Goal: Information Seeking & Learning: Learn about a topic

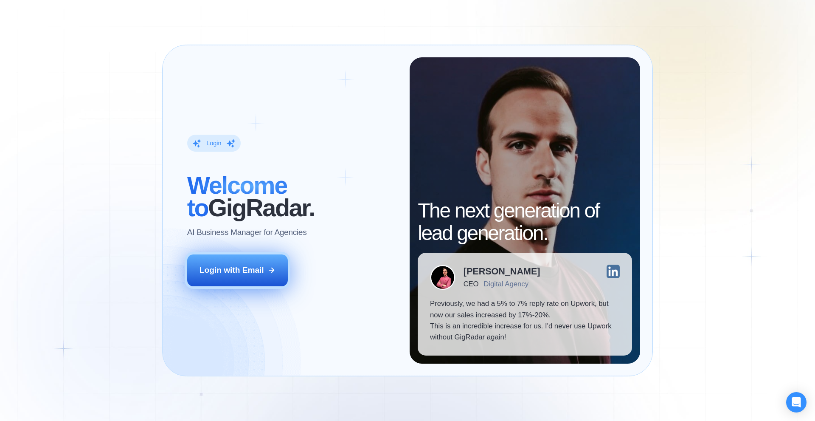
click at [246, 278] on button "Login with Email" at bounding box center [237, 269] width 101 height 31
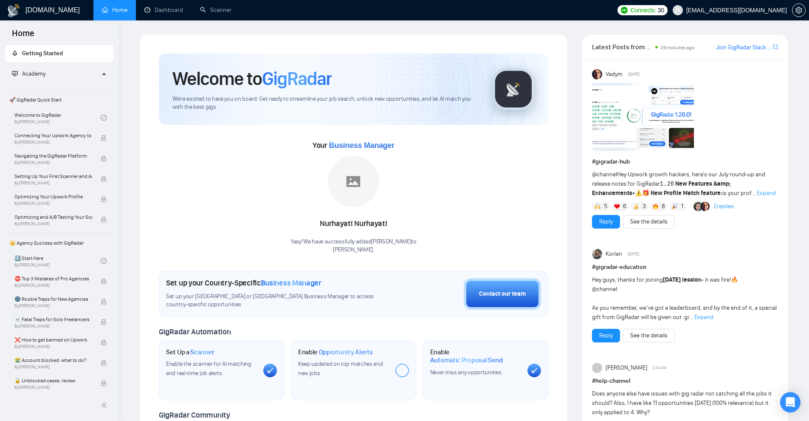
drag, startPoint x: 378, startPoint y: 270, endPoint x: 368, endPoint y: 253, distance: 19.4
drag, startPoint x: 368, startPoint y: 253, endPoint x: 246, endPoint y: 219, distance: 126.5
click at [246, 219] on div "Your Business Manager [PERSON_NAME]! We have successfully added [PERSON_NAME] t…" at bounding box center [353, 195] width 389 height 115
